Goal: Find specific page/section

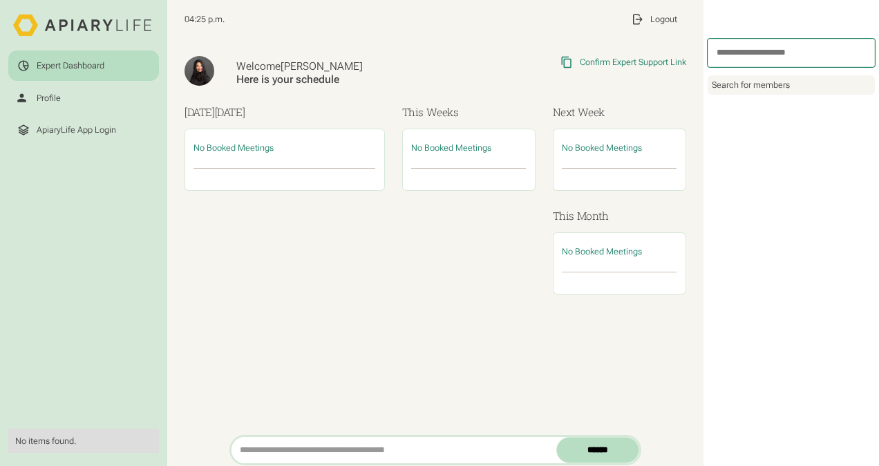
scroll to position [11, 0]
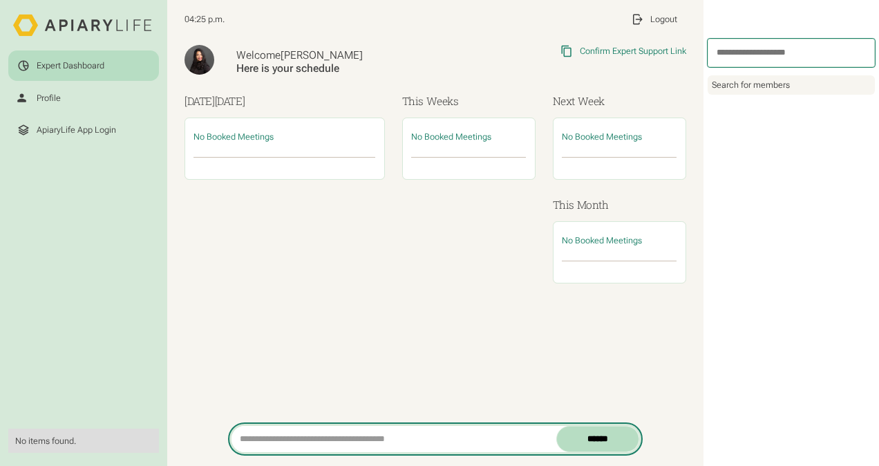
click at [306, 434] on input "search" at bounding box center [393, 438] width 325 height 26
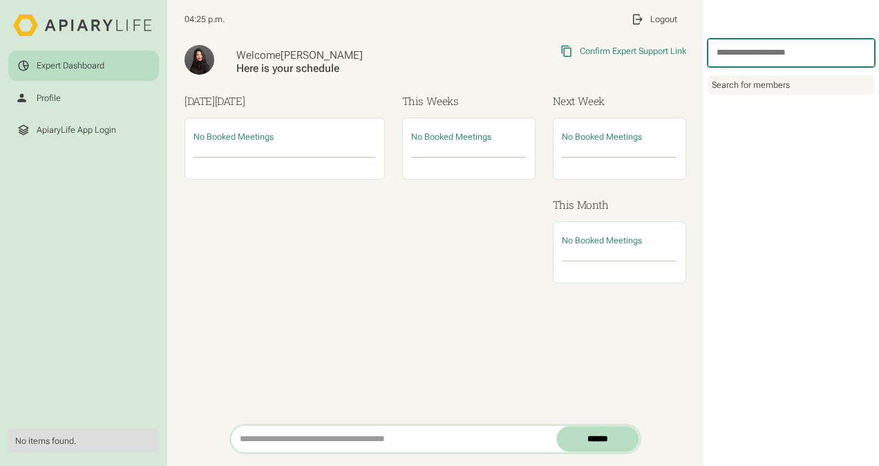
click at [732, 52] on input "search" at bounding box center [790, 53] width 167 height 28
type input "*"
click at [615, 326] on html "Expert Dashboard Profile ApiaryLife App Login No items found. 04:26 p.m. My Pro…" at bounding box center [439, 233] width 879 height 466
